Goal: Entertainment & Leisure: Browse casually

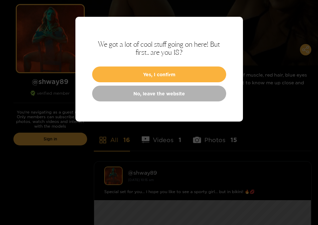
click at [175, 70] on button "Yes, I confirm" at bounding box center [159, 74] width 134 height 16
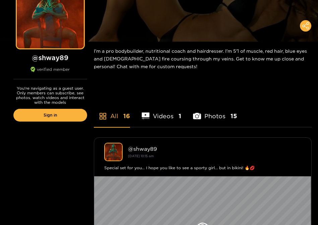
scroll to position [59, 0]
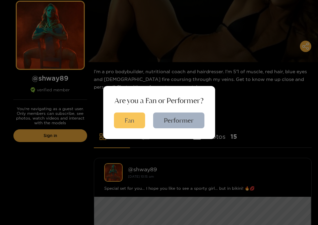
click at [136, 121] on button "Fan" at bounding box center [129, 120] width 31 height 16
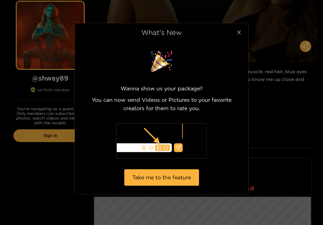
click at [240, 30] on icon "close" at bounding box center [239, 32] width 5 height 5
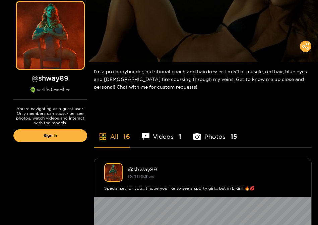
click at [167, 135] on li "Videos 1" at bounding box center [162, 132] width 40 height 30
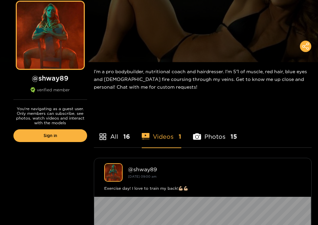
click at [214, 135] on li "Photos 15" at bounding box center [215, 132] width 44 height 30
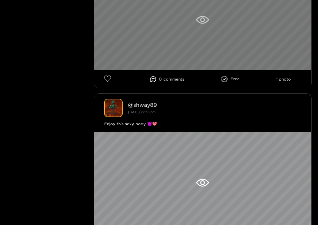
scroll to position [453, 0]
